Goal: Task Accomplishment & Management: Use online tool/utility

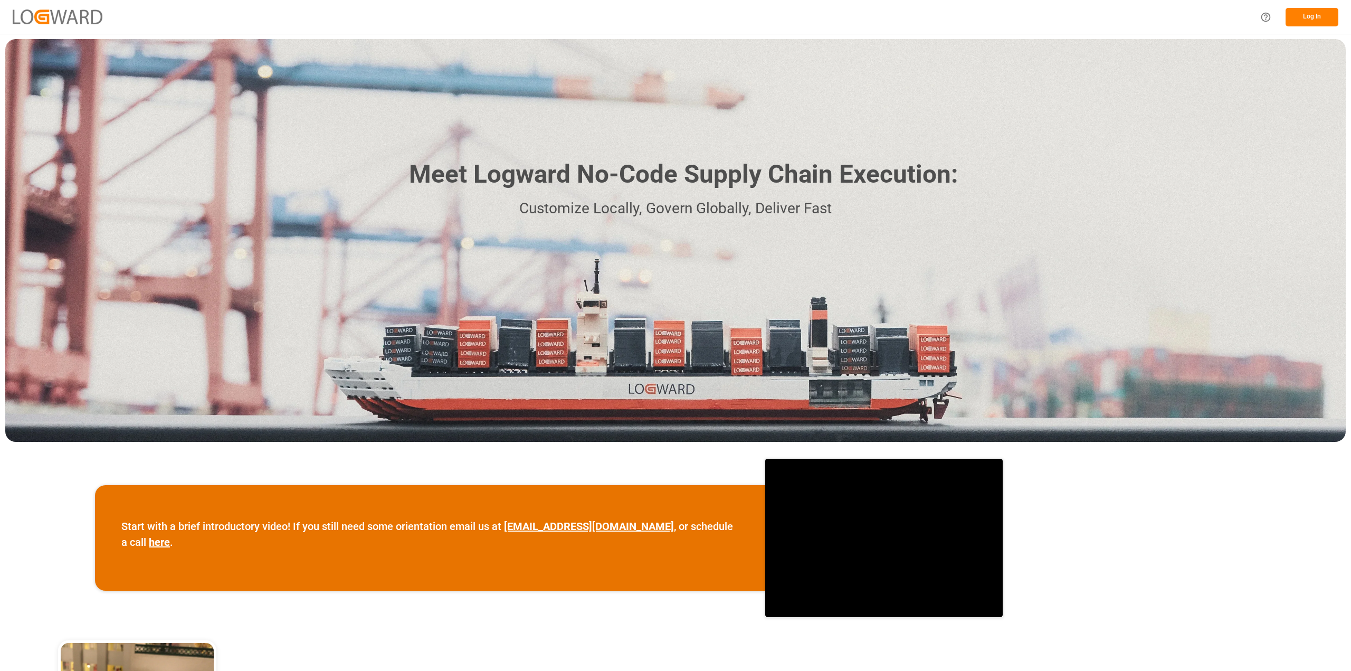
click at [1304, 18] on button "Log In" at bounding box center [1311, 17] width 53 height 18
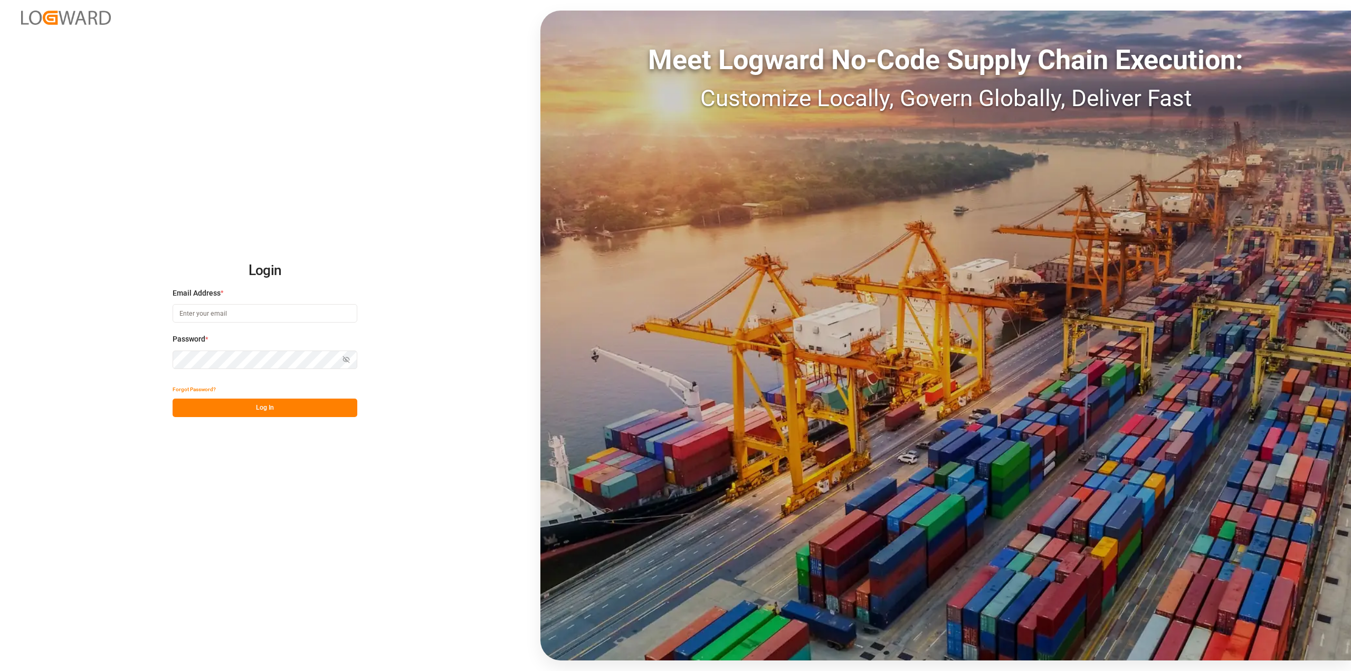
click at [233, 310] on input at bounding box center [265, 313] width 185 height 18
type input "[PERSON_NAME][EMAIL_ADDRESS][PERSON_NAME][DOMAIN_NAME]"
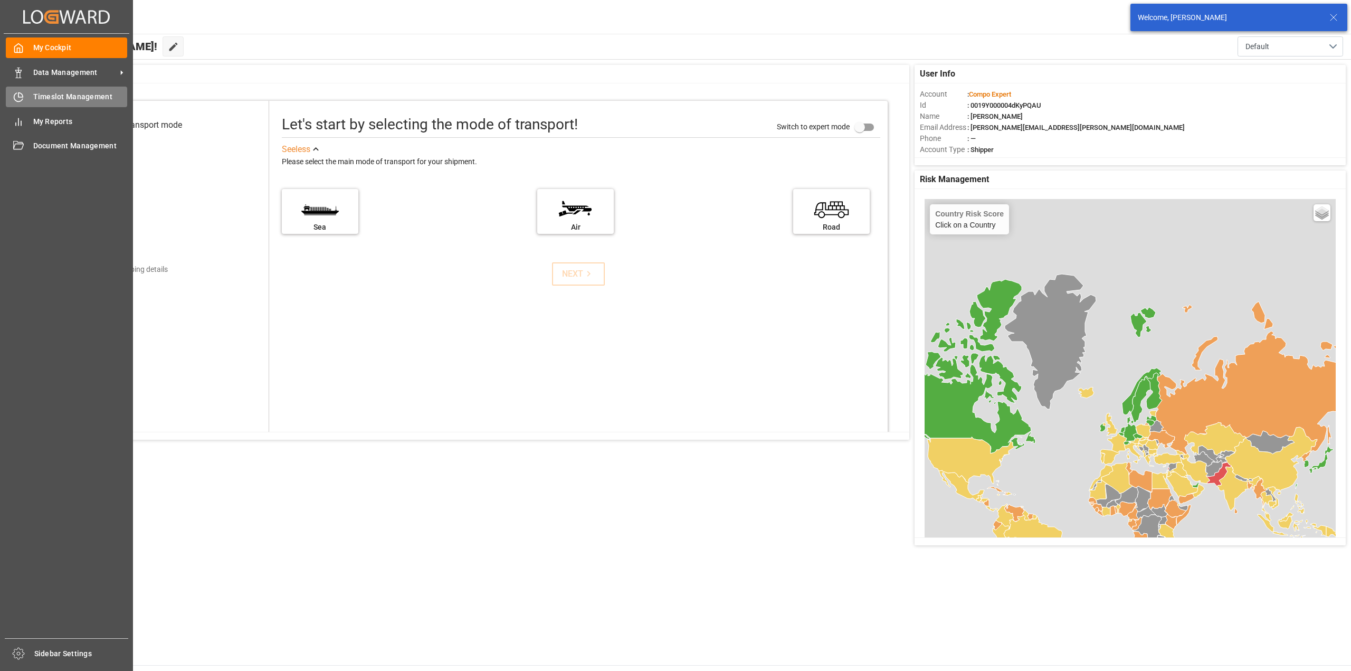
click at [43, 99] on span "Timeslot Management" at bounding box center [80, 96] width 94 height 11
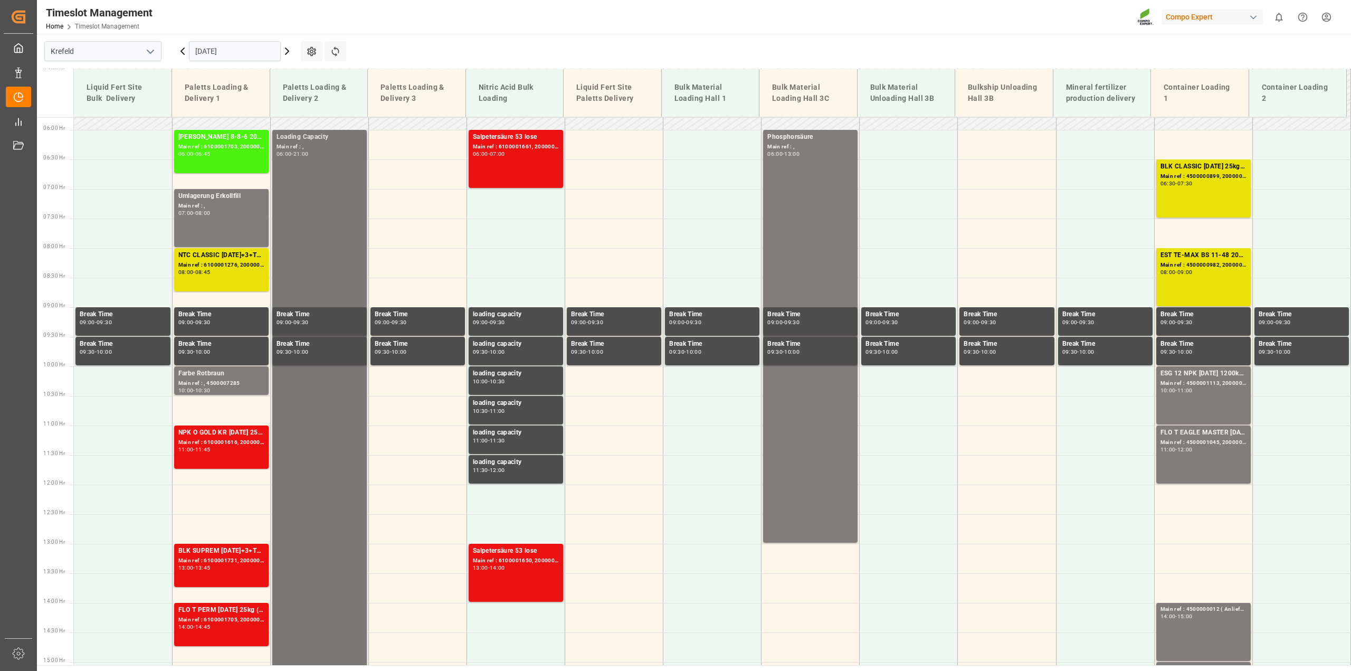
scroll to position [338, 0]
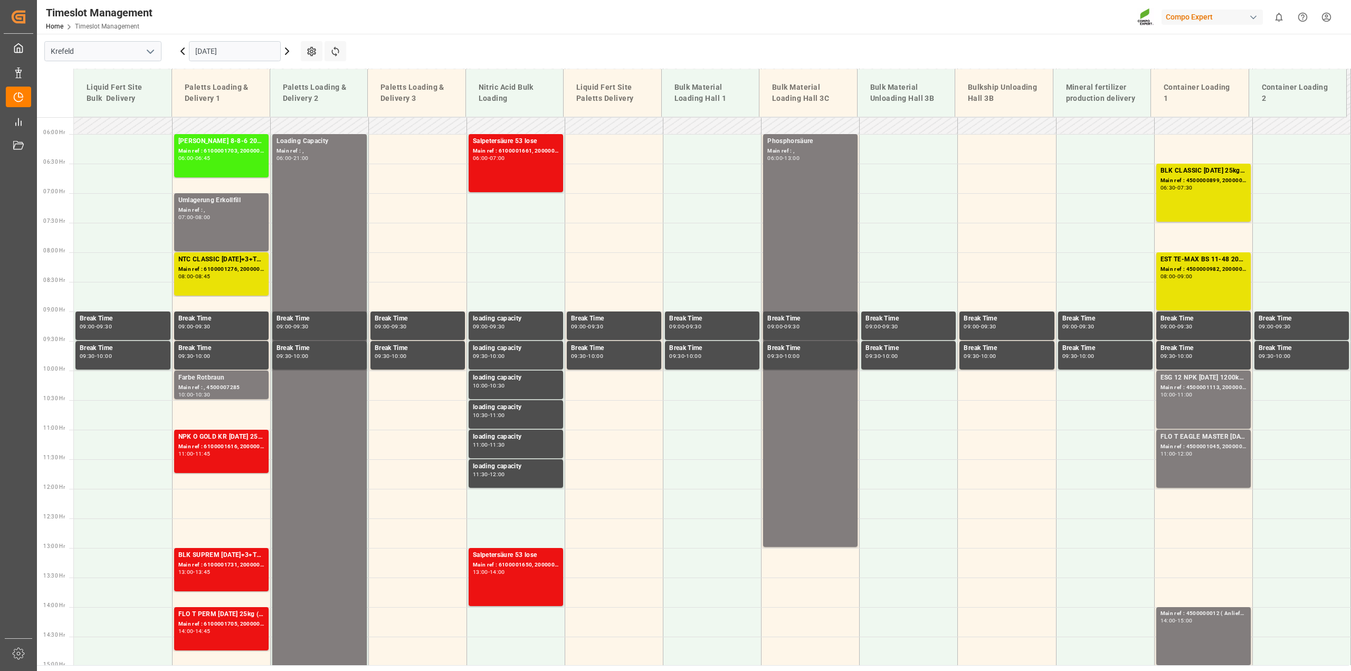
click at [285, 51] on icon at bounding box center [287, 51] width 13 height 13
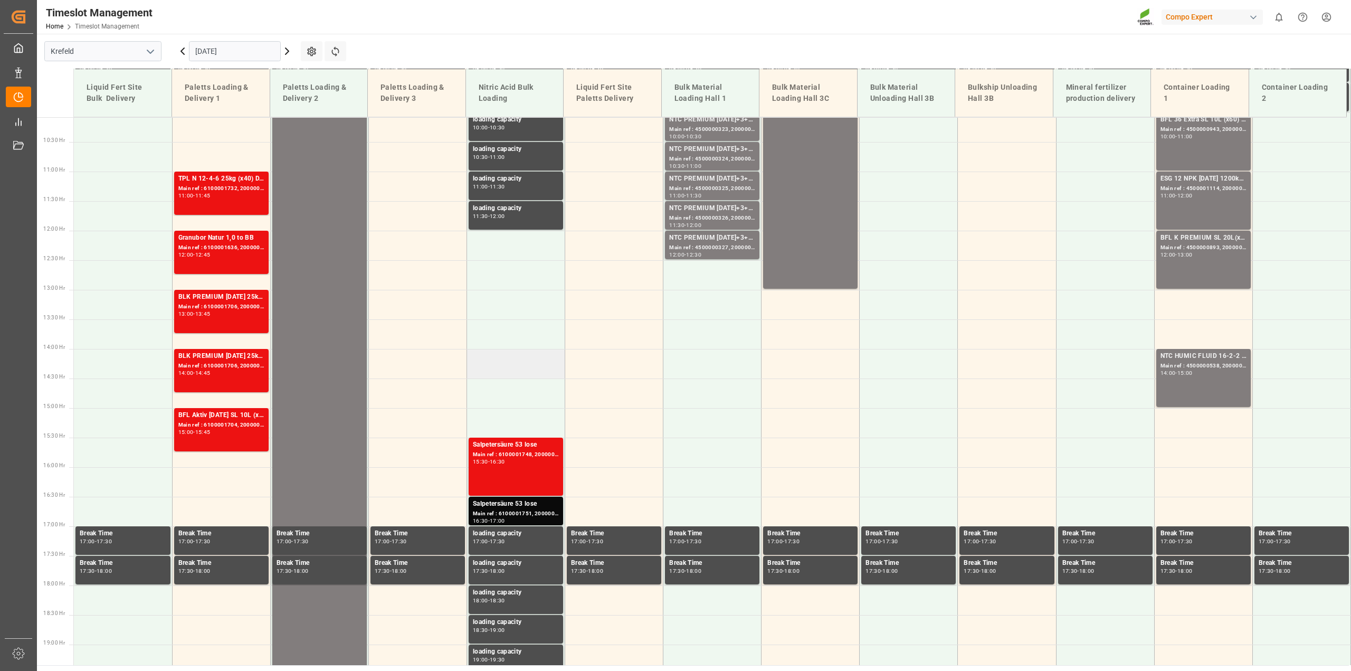
scroll to position [601, 0]
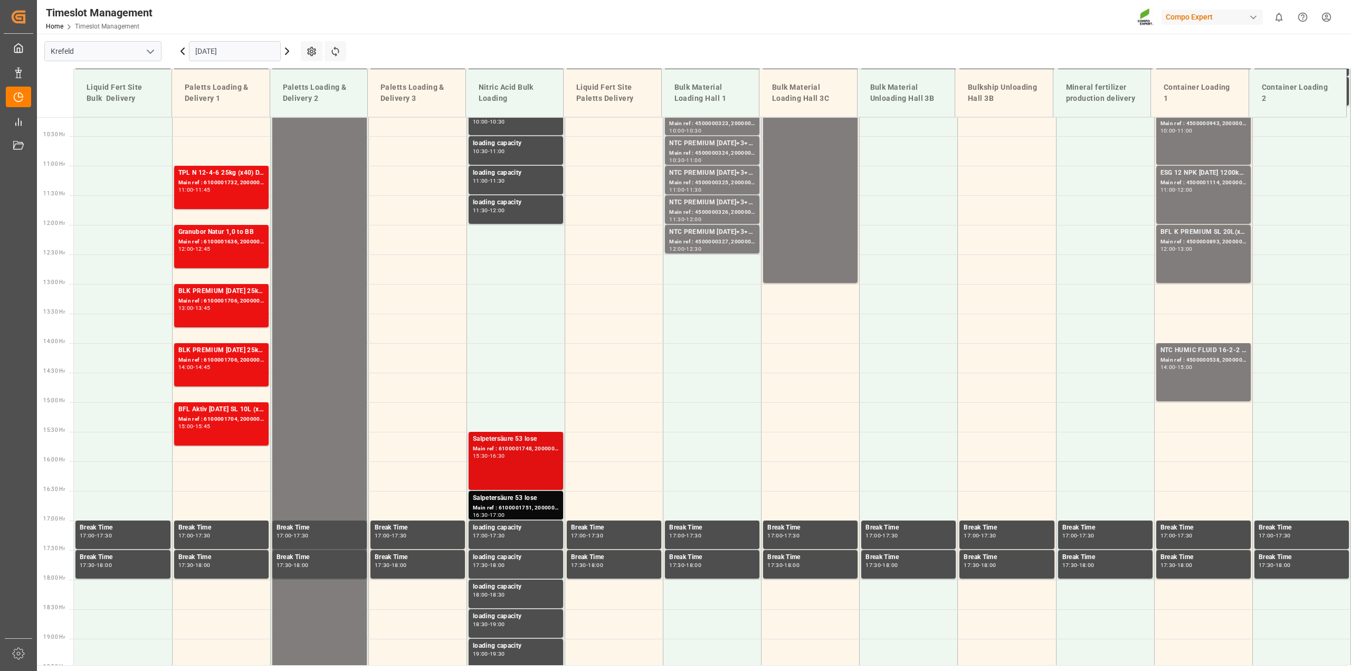
click at [533, 448] on div "Main ref : 6100001748, 2000001450" at bounding box center [516, 448] width 86 height 9
